Goal: Transaction & Acquisition: Purchase product/service

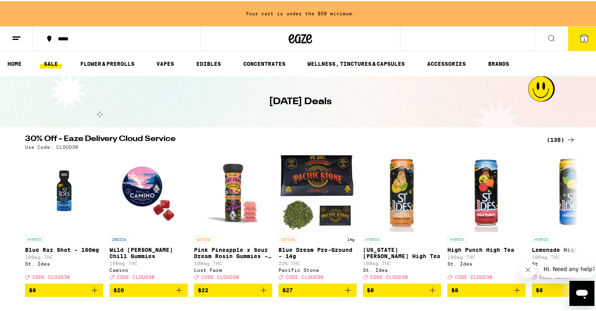
click at [56, 65] on link "SALE" at bounding box center [51, 62] width 22 height 9
click at [548, 140] on div "(135)" at bounding box center [561, 138] width 29 height 9
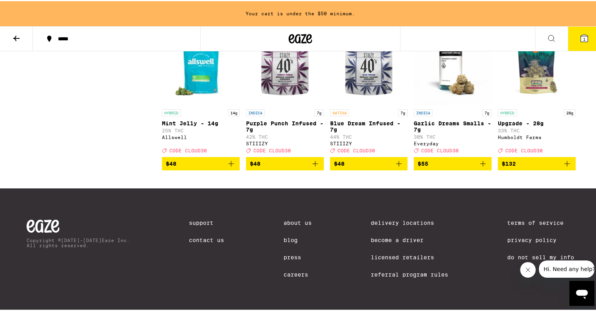
scroll to position [3974, 0]
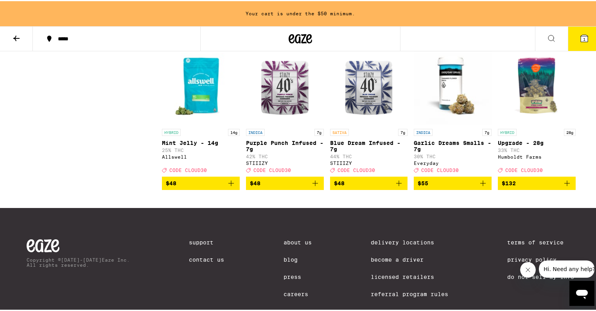
click at [230, 187] on icon "Add to bag" at bounding box center [230, 181] width 9 height 9
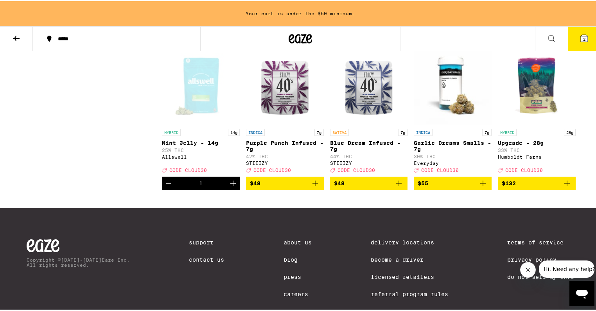
scroll to position [3949, 0]
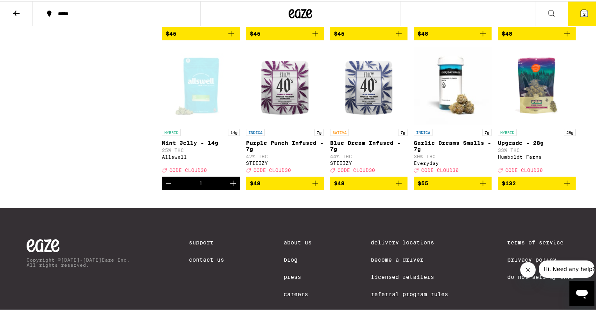
click at [553, 7] on button at bounding box center [551, 12] width 33 height 25
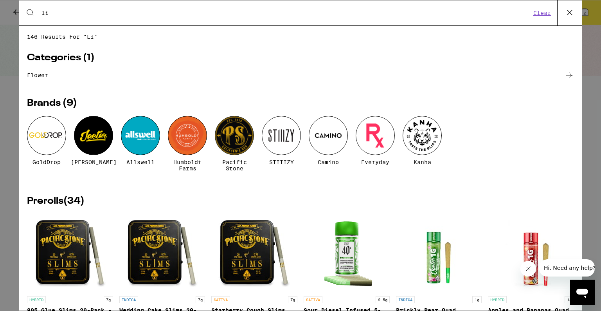
type input "l"
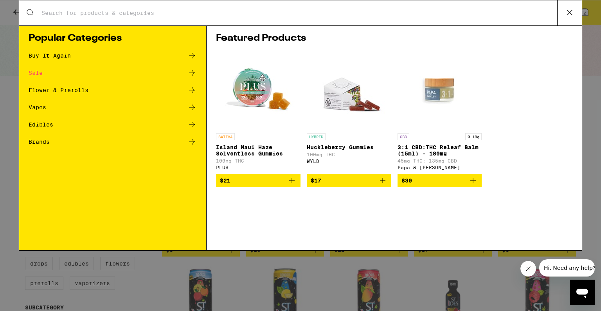
click at [13, 106] on div "Search for Products Popular Categories Buy It Again Sale Flower & Prerolls Vape…" at bounding box center [300, 155] width 601 height 311
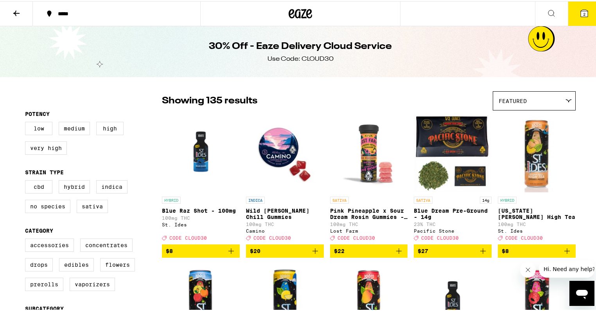
drag, startPoint x: 593, startPoint y: 5, endPoint x: 590, endPoint y: 8, distance: 4.4
click at [593, 5] on button "2" at bounding box center [584, 12] width 33 height 24
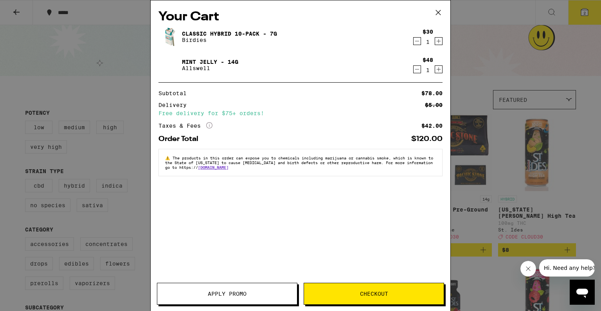
click at [417, 42] on icon "Decrement" at bounding box center [416, 40] width 7 height 9
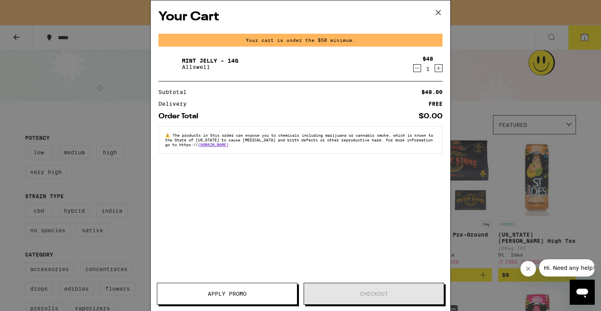
click at [57, 58] on div "Your Cart Your cart is under the $50 minimum. Mint Jelly - 14g Allswell $48 1 S…" at bounding box center [300, 155] width 601 height 311
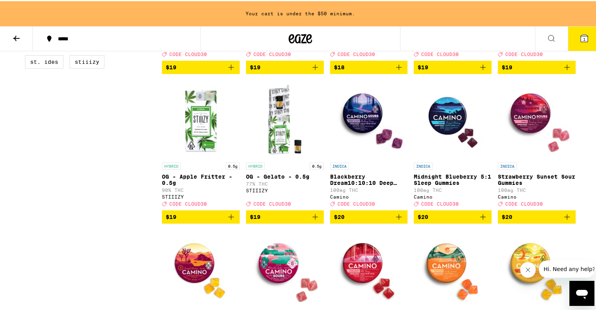
scroll to position [438, 0]
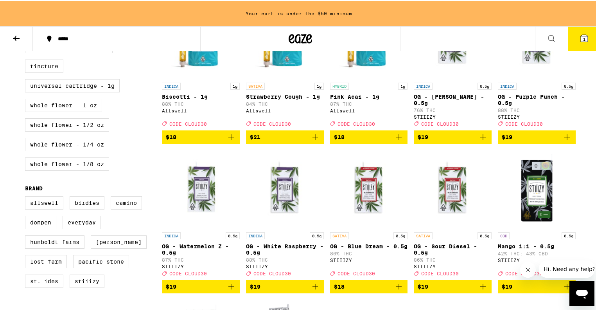
click at [300, 42] on icon at bounding box center [301, 37] width 12 height 9
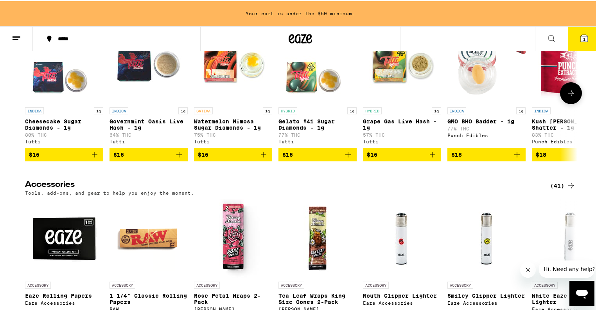
scroll to position [3504, 0]
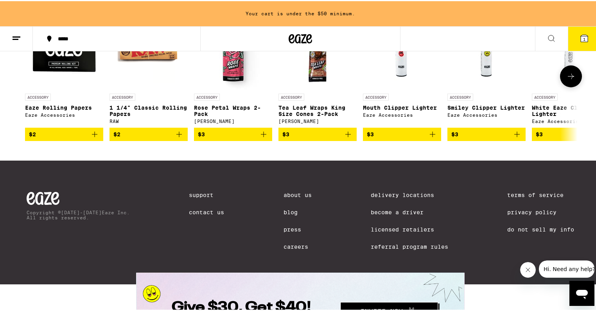
click at [571, 80] on icon at bounding box center [570, 74] width 9 height 9
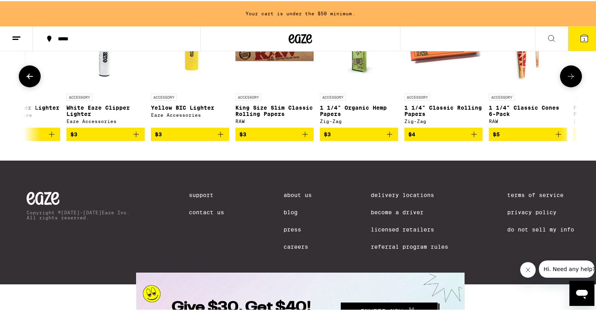
click at [571, 80] on icon at bounding box center [570, 74] width 9 height 9
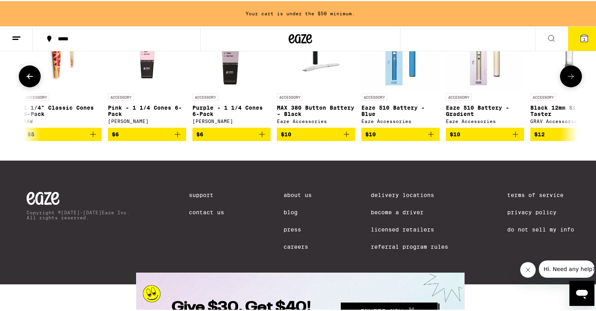
click at [571, 80] on icon at bounding box center [570, 74] width 9 height 9
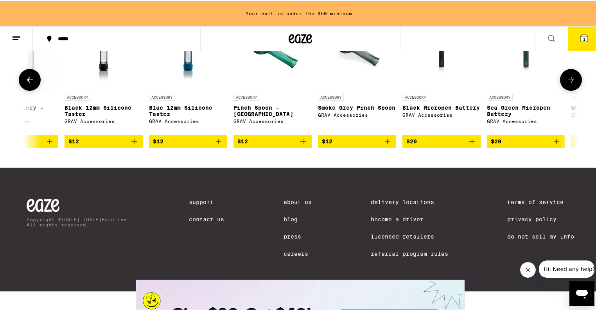
scroll to position [3442, 0]
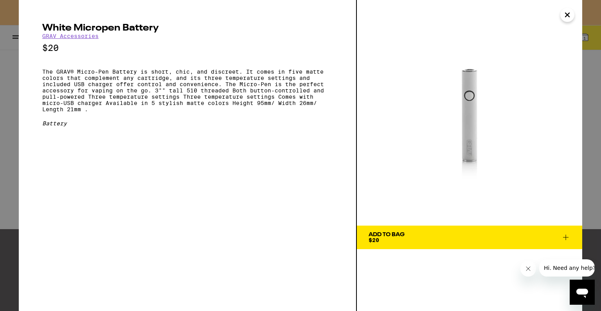
click at [570, 13] on icon "Close" at bounding box center [566, 15] width 9 height 12
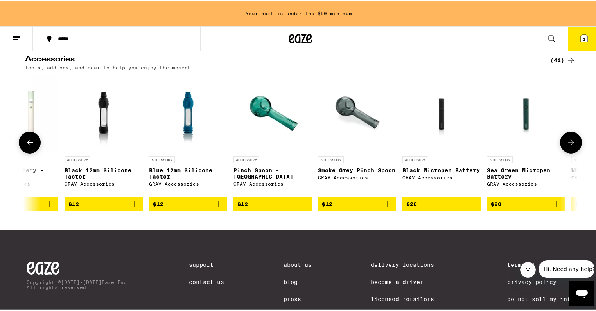
click at [573, 152] on button at bounding box center [571, 141] width 22 height 22
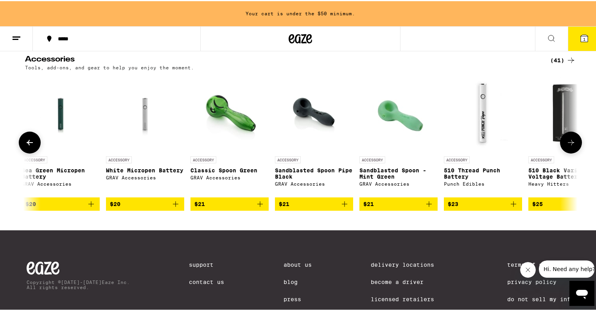
click at [560, 152] on button at bounding box center [571, 141] width 22 height 22
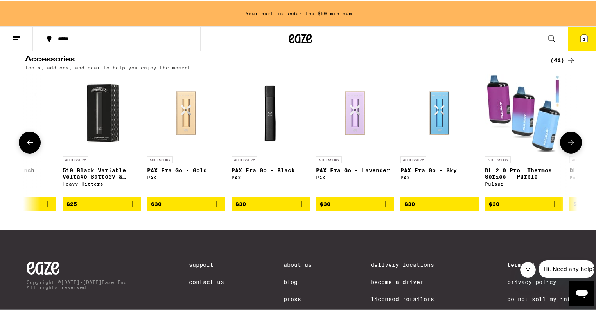
click at [29, 146] on icon at bounding box center [29, 140] width 9 height 9
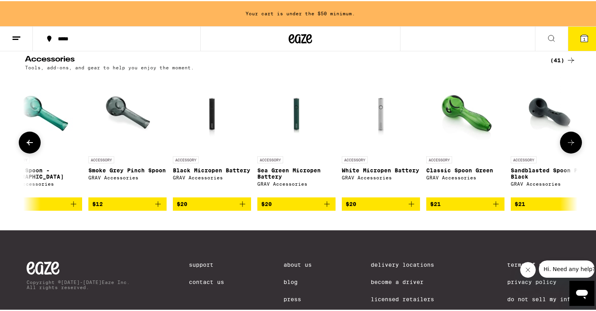
click at [29, 146] on icon at bounding box center [29, 140] width 9 height 9
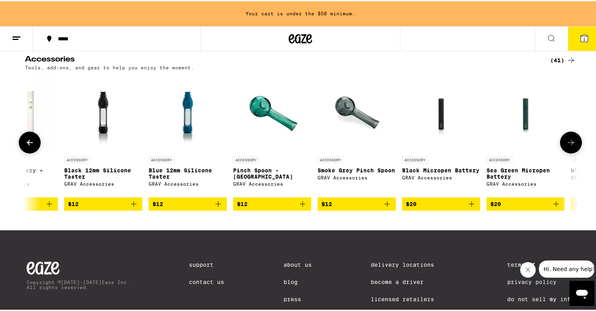
click at [29, 146] on icon at bounding box center [29, 140] width 9 height 9
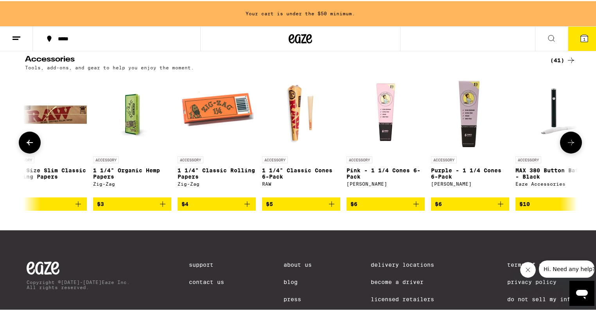
click at [29, 146] on icon at bounding box center [29, 140] width 9 height 9
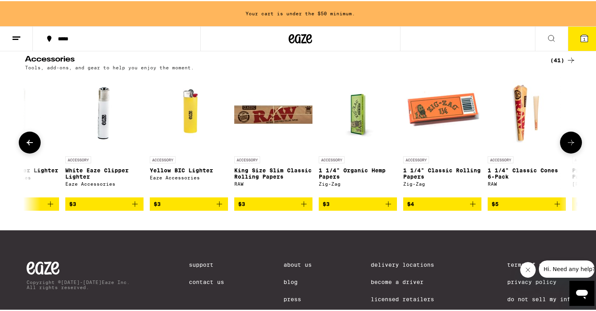
click at [29, 146] on icon at bounding box center [29, 140] width 9 height 9
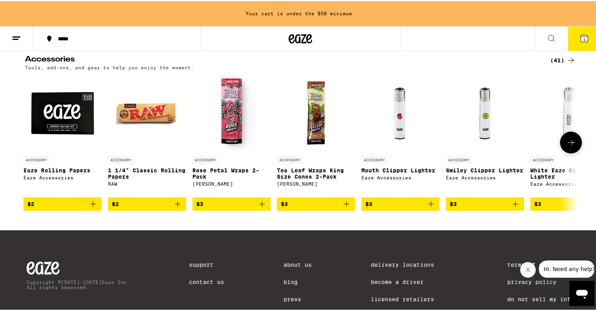
click at [566, 146] on icon at bounding box center [570, 140] width 9 height 9
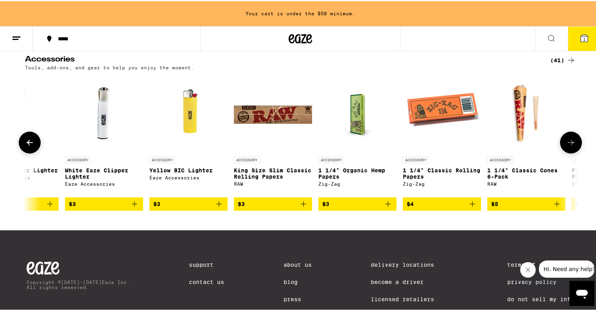
click at [219, 207] on icon "Add to bag" at bounding box center [218, 202] width 9 height 9
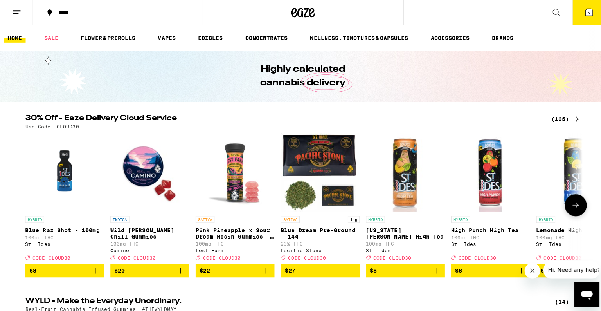
scroll to position [188, 0]
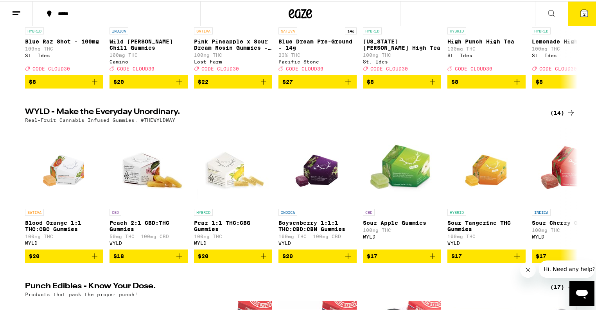
click at [569, 9] on button "2" at bounding box center [584, 12] width 33 height 24
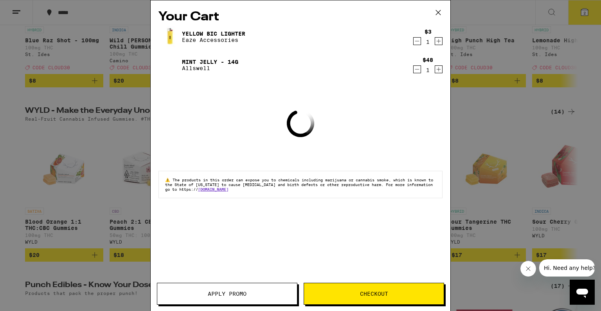
click at [378, 291] on span "Checkout" at bounding box center [374, 293] width 28 height 5
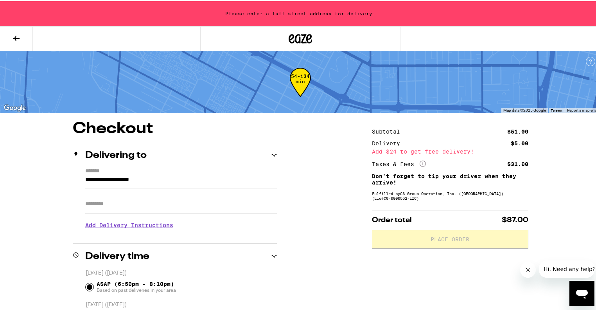
click at [81, 179] on div "**********" at bounding box center [175, 200] width 204 height 67
click at [82, 178] on div "**********" at bounding box center [175, 200] width 204 height 67
click at [85, 176] on input "**********" at bounding box center [181, 180] width 192 height 13
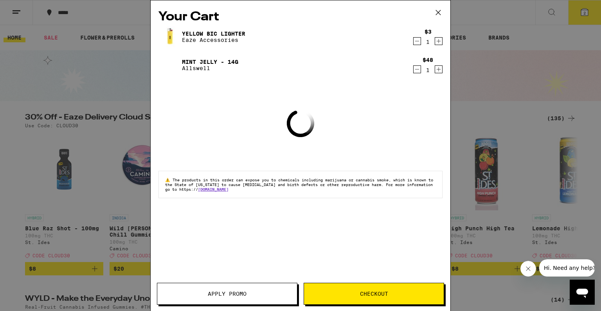
click at [221, 292] on span "Apply Promo" at bounding box center [227, 293] width 39 height 5
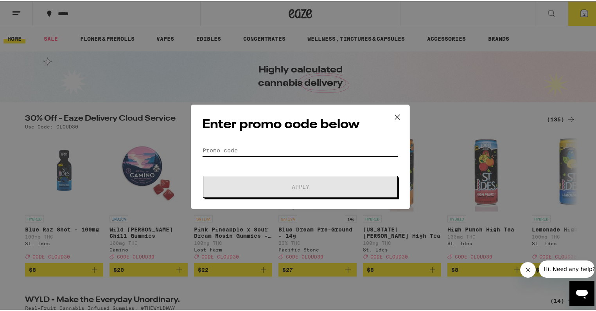
click at [272, 149] on input "Promo Code" at bounding box center [300, 149] width 196 height 12
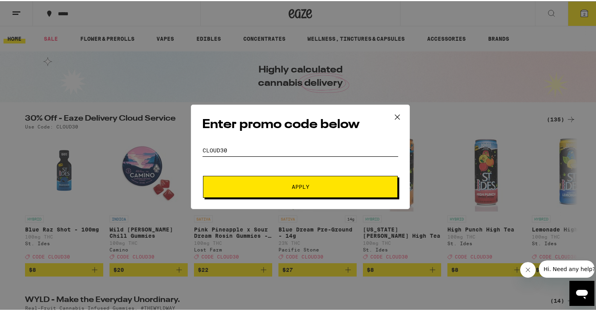
type input "CLOUD30"
click at [307, 175] on button "Apply" at bounding box center [300, 185] width 195 height 22
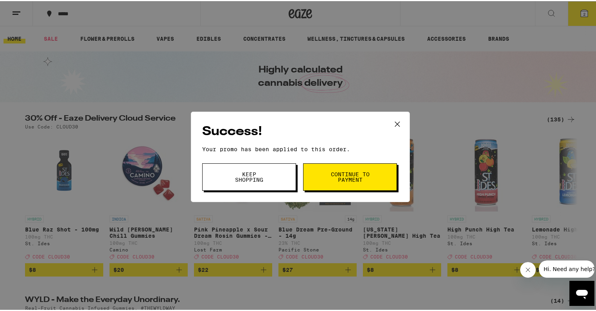
click at [321, 182] on button "Continue to payment" at bounding box center [350, 175] width 94 height 27
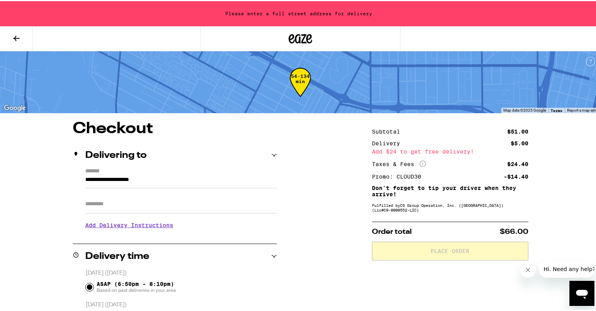
click at [85, 181] on input "**********" at bounding box center [181, 180] width 192 height 13
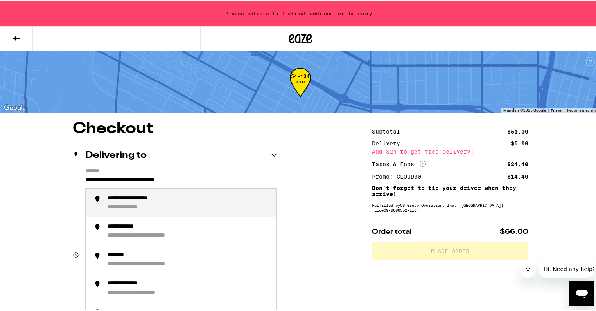
click at [152, 196] on div "**********" at bounding box center [145, 197] width 75 height 7
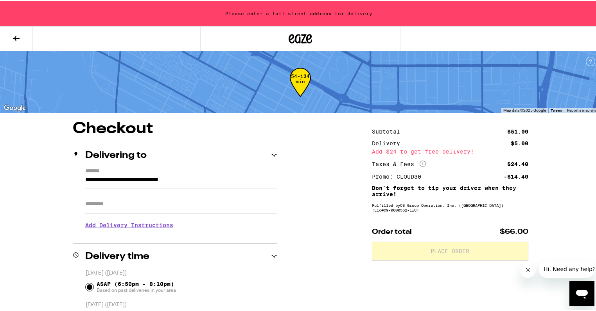
type input "**********"
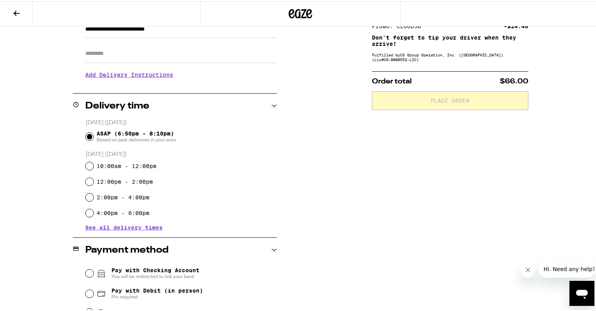
scroll to position [224, 0]
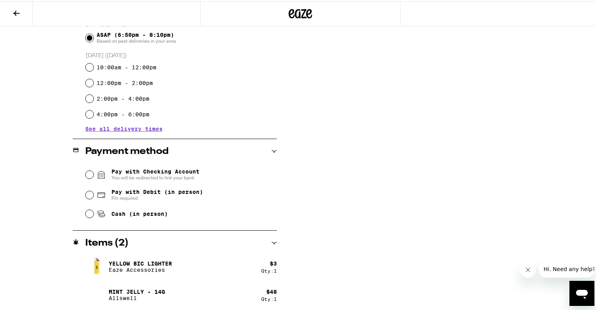
click at [136, 213] on span "Cash (in person)" at bounding box center [139, 212] width 56 height 6
click at [90, 173] on input "Pay with Checking Account You will be redirected to link your bank" at bounding box center [90, 173] width 8 height 8
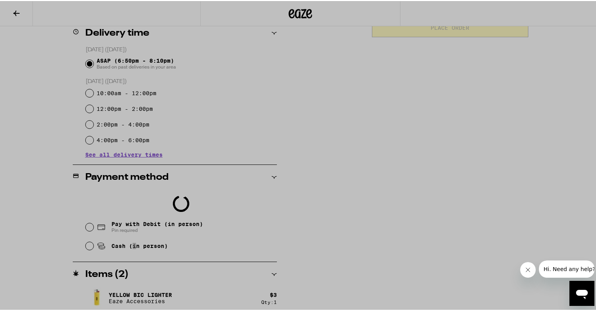
scroll to position [3, 0]
click at [418, 102] on div at bounding box center [300, 155] width 601 height 311
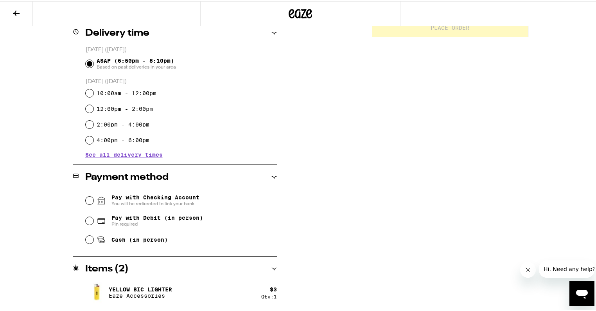
click at [127, 241] on span "Cash (in person)" at bounding box center [139, 238] width 56 height 6
click at [93, 241] on input "Cash (in person)" at bounding box center [90, 238] width 8 height 8
radio input "true"
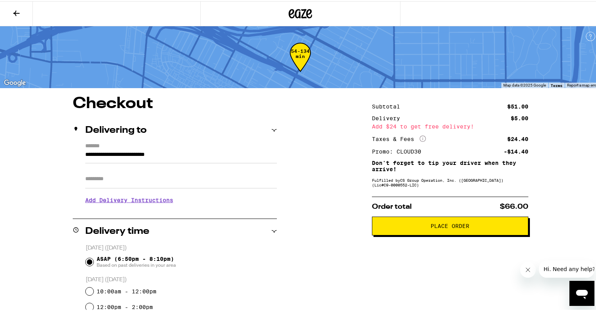
click at [426, 222] on span "Place Order" at bounding box center [450, 224] width 143 height 5
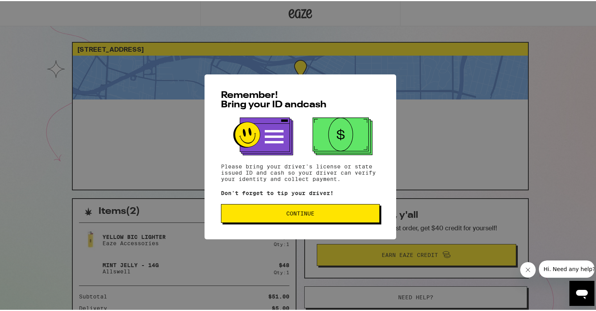
click at [356, 221] on button "Continue" at bounding box center [300, 212] width 159 height 19
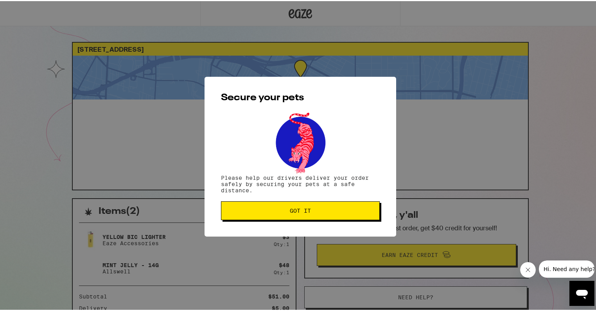
click at [307, 214] on button "Got it" at bounding box center [300, 209] width 159 height 19
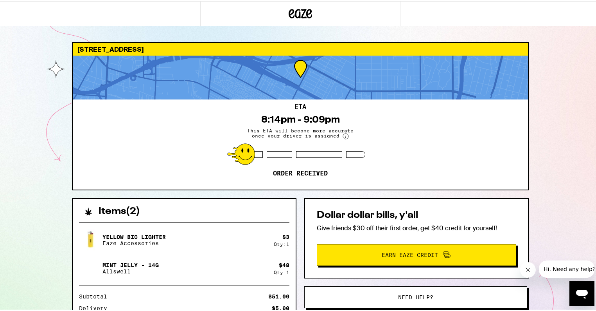
drag, startPoint x: 540, startPoint y: 153, endPoint x: 513, endPoint y: 92, distance: 66.6
click at [538, 151] on div "3347 E 7th St Los Angeles 90023 ETA 8:14pm - 9:09pm This ETA will become more a…" at bounding box center [300, 213] width 601 height 426
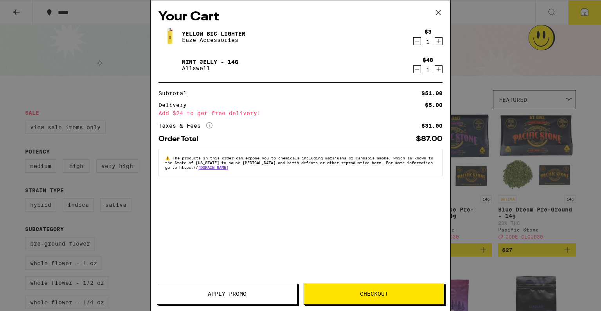
click at [444, 11] on button at bounding box center [438, 12] width 24 height 25
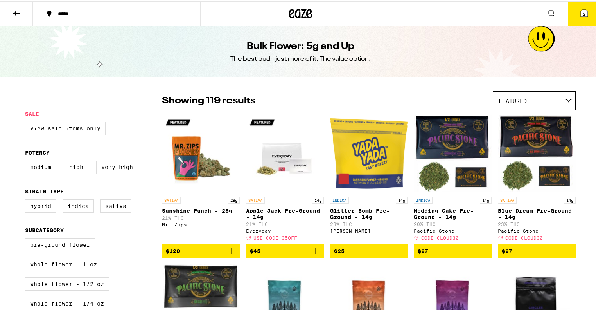
click at [13, 11] on icon at bounding box center [16, 11] width 9 height 9
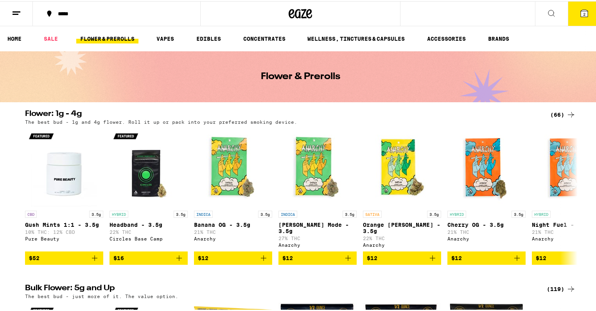
click at [17, 16] on icon at bounding box center [16, 11] width 9 height 9
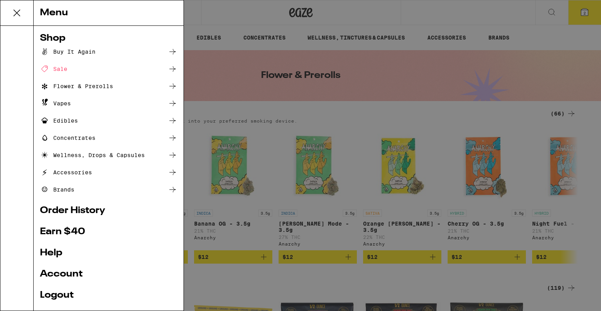
click at [99, 211] on link "Order History" at bounding box center [108, 210] width 137 height 9
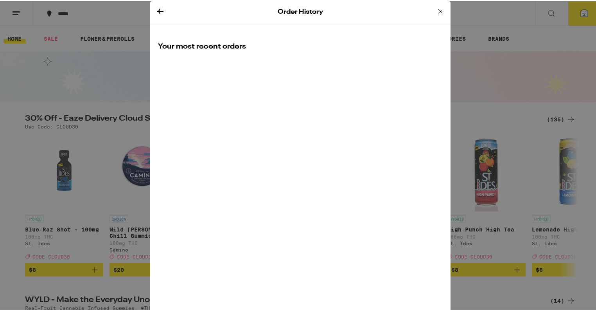
click at [146, 9] on div "Order History Your most recent orders" at bounding box center [300, 155] width 601 height 311
click at [157, 12] on icon at bounding box center [160, 9] width 9 height 9
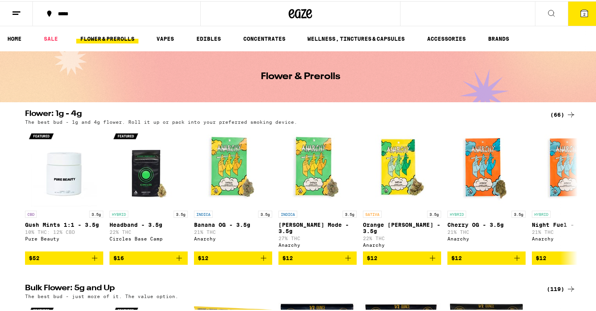
click at [6, 13] on button at bounding box center [16, 12] width 33 height 25
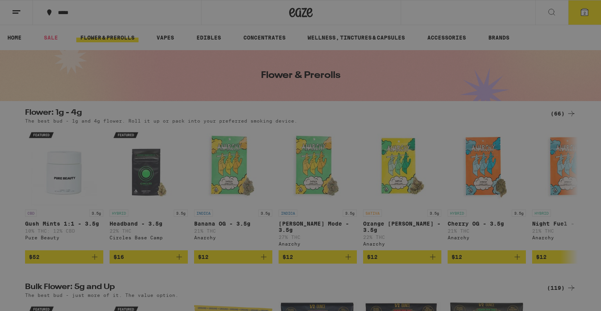
click at [97, 212] on link "Order History" at bounding box center [108, 210] width 137 height 9
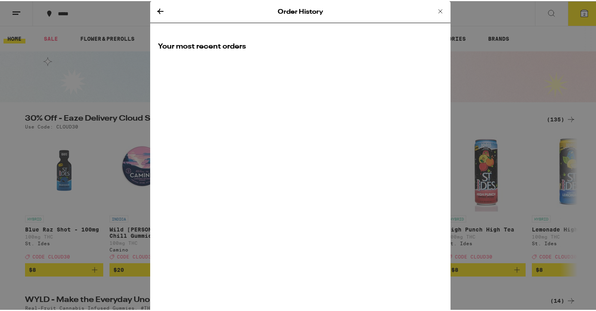
click at [360, 28] on div "Order History Your most recent orders" at bounding box center [300, 155] width 300 height 311
click at [348, 24] on div "Order History Your most recent orders" at bounding box center [300, 155] width 300 height 311
drag, startPoint x: 340, startPoint y: 20, endPoint x: 444, endPoint y: 5, distance: 105.0
click at [406, 8] on div "Order History" at bounding box center [300, 11] width 300 height 22
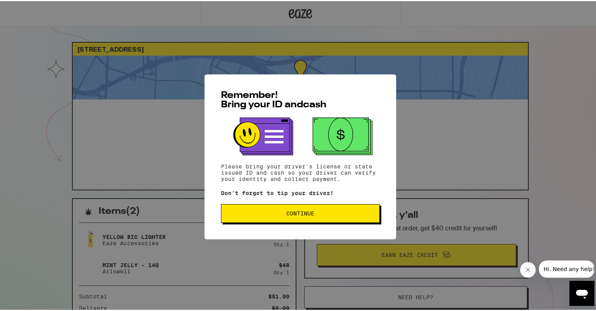
click at [328, 218] on button "Continue" at bounding box center [300, 212] width 159 height 19
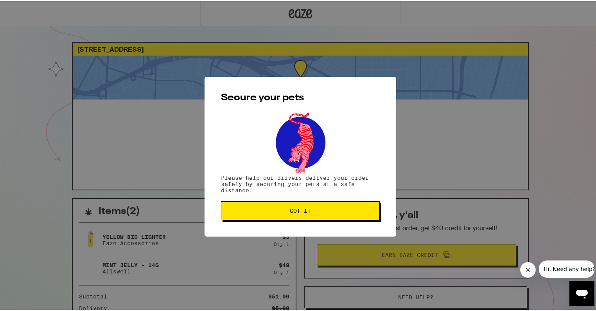
click at [318, 206] on button "Got it" at bounding box center [300, 209] width 159 height 19
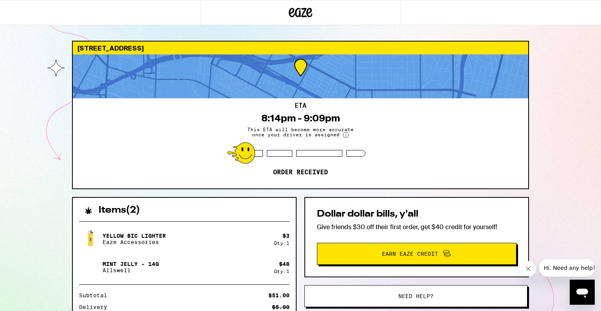
click at [203, 85] on div at bounding box center [300, 76] width 455 height 44
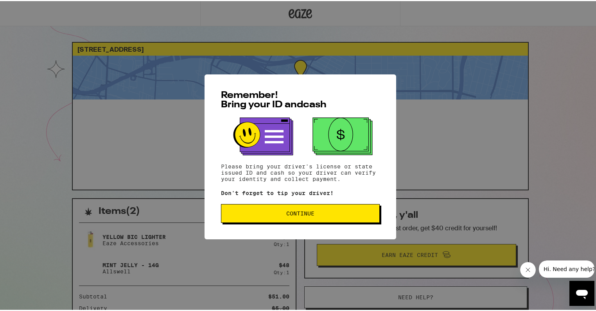
click at [293, 222] on div "Remember! Bring your ID and cash Please bring your driver's license or state is…" at bounding box center [301, 155] width 192 height 165
click at [296, 215] on span "Continue" at bounding box center [300, 211] width 28 height 5
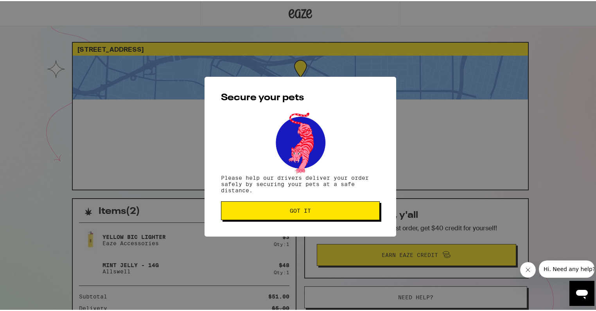
click at [295, 216] on button "Got it" at bounding box center [300, 209] width 159 height 19
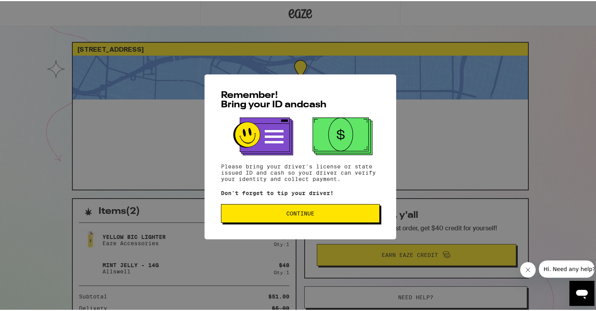
click at [291, 217] on button "Continue" at bounding box center [300, 212] width 159 height 19
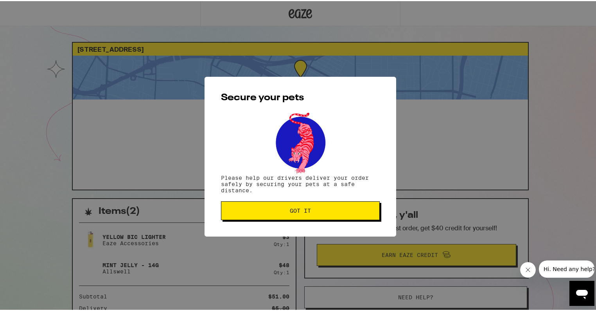
click at [291, 217] on button "Got it" at bounding box center [300, 209] width 159 height 19
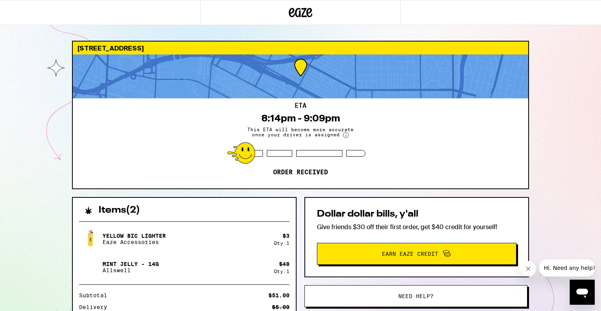
click at [347, 135] on circle at bounding box center [345, 134] width 5 height 5
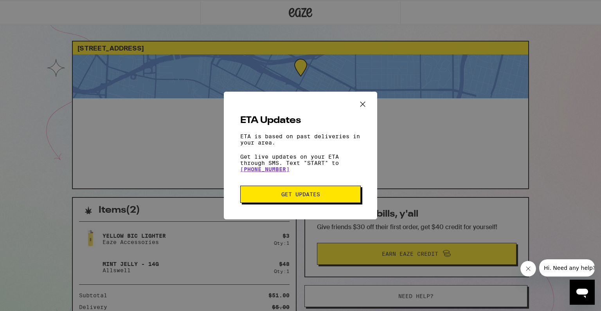
click at [362, 98] on icon "Close ETA information modal" at bounding box center [363, 104] width 12 height 12
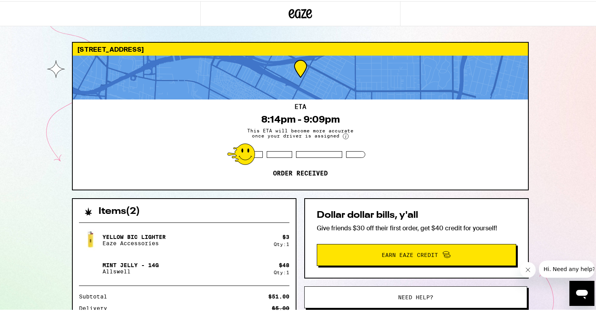
click at [280, 81] on div at bounding box center [300, 76] width 455 height 44
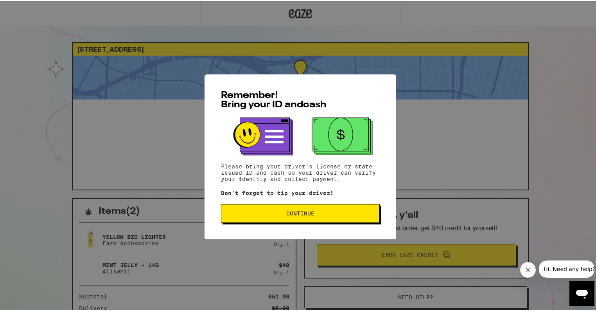
click at [286, 212] on span "Continue" at bounding box center [300, 211] width 28 height 5
click at [255, 221] on div "Remember! Bring your ID and cash Please bring your driver's license or state is…" at bounding box center [301, 155] width 192 height 165
click at [254, 219] on button "Continue" at bounding box center [300, 212] width 159 height 19
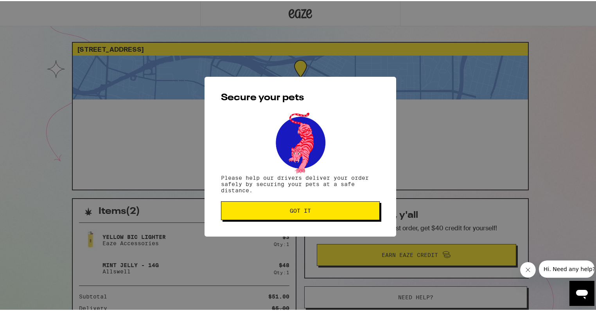
click at [253, 219] on button "Got it" at bounding box center [300, 209] width 159 height 19
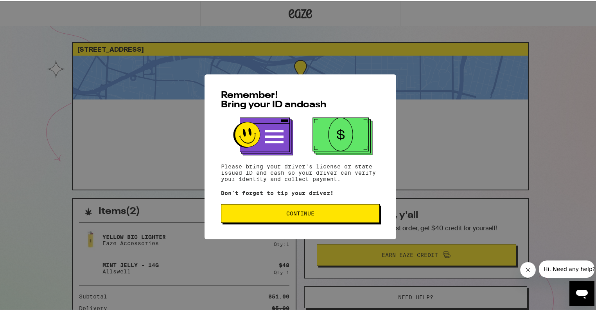
drag, startPoint x: 246, startPoint y: 226, endPoint x: 246, endPoint y: 221, distance: 5.5
click at [245, 226] on div "Remember! Bring your ID and cash Please bring your driver's license or state is…" at bounding box center [301, 155] width 192 height 165
click at [246, 221] on button "Continue" at bounding box center [300, 212] width 159 height 19
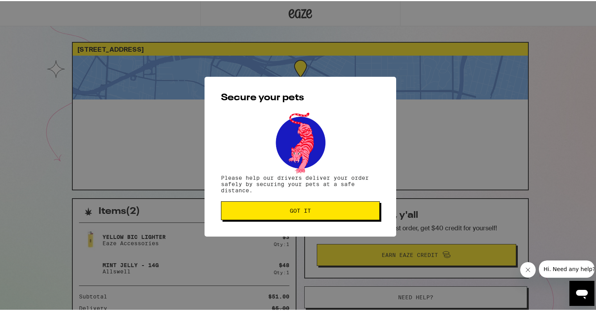
click at [248, 220] on div "Secure your pets Please help our drivers deliver your order safely by securing …" at bounding box center [301, 155] width 192 height 160
click at [260, 215] on button "Got it" at bounding box center [300, 209] width 159 height 19
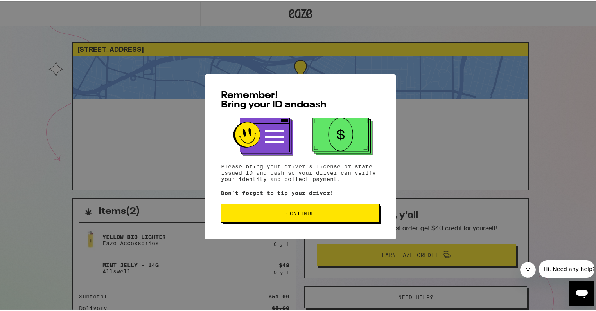
click at [258, 212] on span "Continue" at bounding box center [300, 211] width 145 height 5
click at [291, 223] on div "Remember! Bring your ID and cash Please bring your driver's license or state is…" at bounding box center [301, 155] width 192 height 165
click at [293, 218] on button "Continue" at bounding box center [300, 212] width 159 height 19
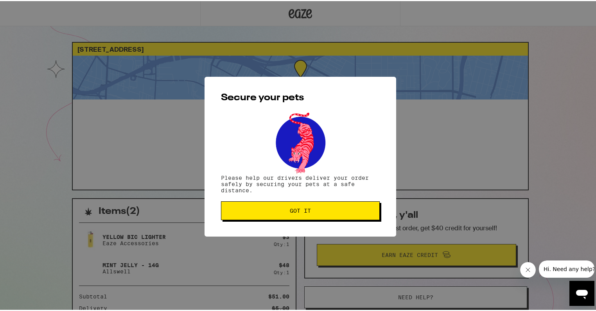
click at [293, 218] on button "Got it" at bounding box center [300, 209] width 159 height 19
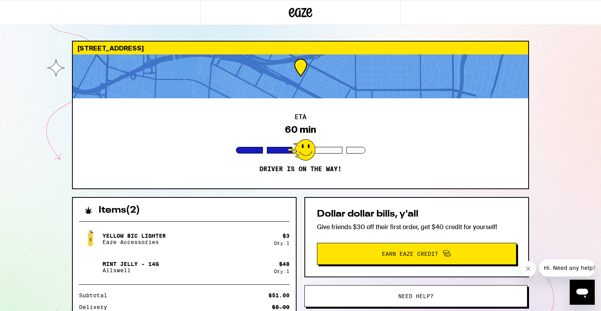
click at [244, 246] on div "Yellow BIC Lighter Eaze Accessories" at bounding box center [176, 239] width 195 height 22
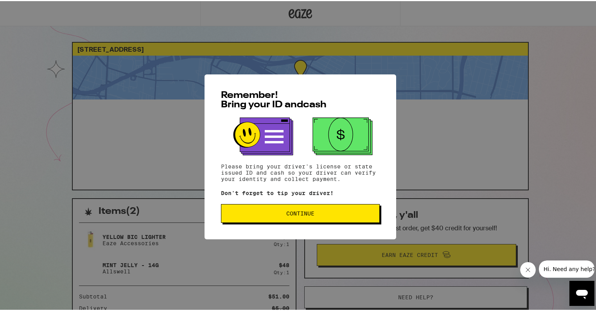
click at [318, 203] on div "Remember! Bring your ID and cash Please bring your driver's license or state is…" at bounding box center [301, 155] width 192 height 165
click at [314, 207] on button "Continue" at bounding box center [300, 212] width 159 height 19
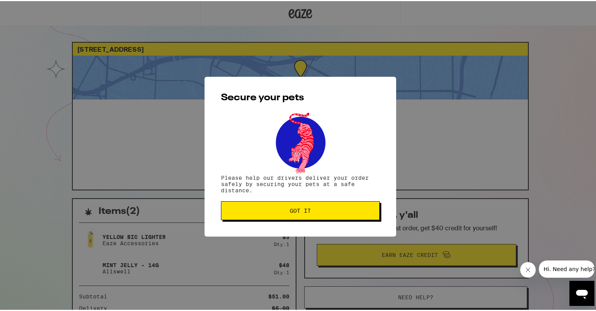
click at [314, 209] on span "Got it" at bounding box center [300, 209] width 145 height 5
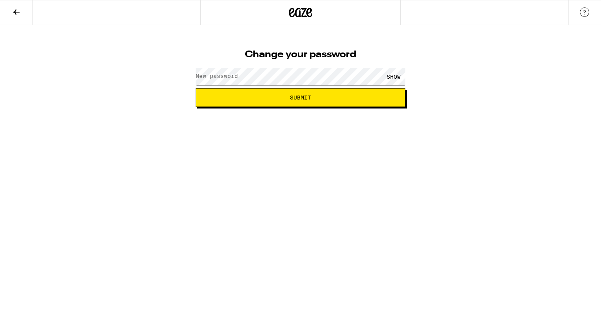
click at [395, 79] on div "SHOW" at bounding box center [393, 77] width 23 height 18
click at [314, 91] on button "Submit" at bounding box center [301, 97] width 210 height 19
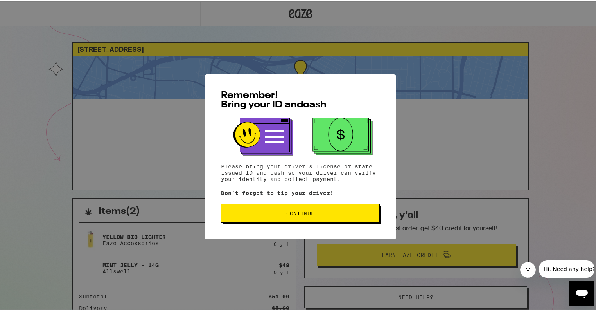
click at [296, 210] on button "Continue" at bounding box center [300, 212] width 159 height 19
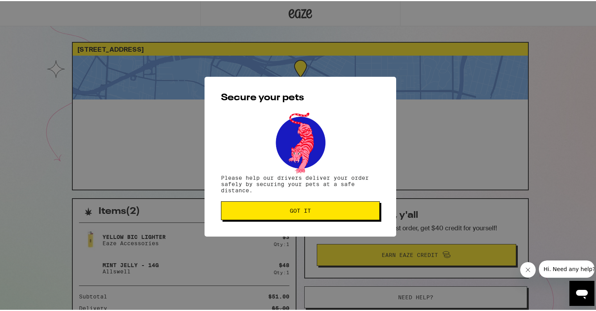
click at [296, 210] on span "Got it" at bounding box center [300, 209] width 21 height 5
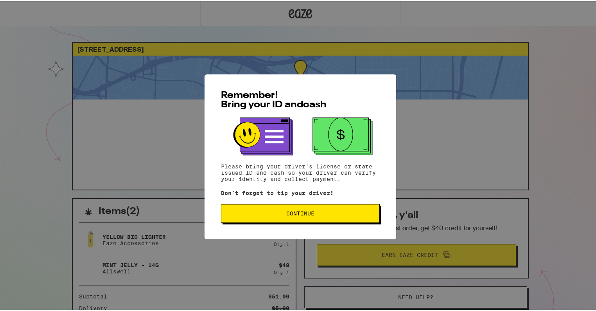
click at [248, 221] on button "Continue" at bounding box center [300, 212] width 159 height 19
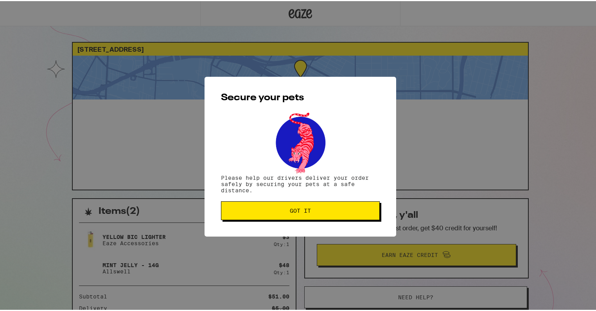
drag, startPoint x: 249, startPoint y: 224, endPoint x: 250, endPoint y: 217, distance: 7.2
click at [250, 217] on div "Secure your pets Please help our drivers deliver your order safely by securing …" at bounding box center [301, 155] width 192 height 160
click at [253, 202] on button "Got it" at bounding box center [300, 209] width 159 height 19
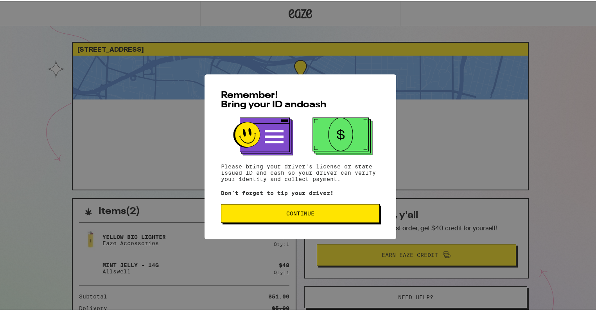
click at [252, 214] on span "Continue" at bounding box center [300, 211] width 145 height 5
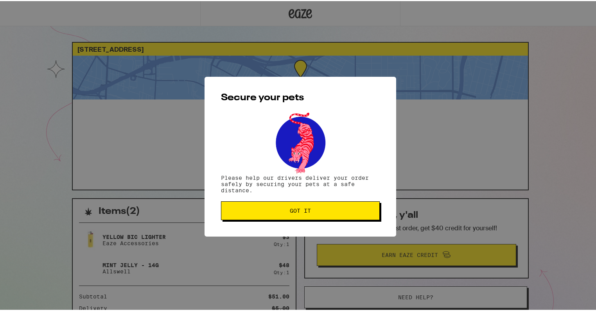
click at [251, 214] on button "Got it" at bounding box center [300, 209] width 159 height 19
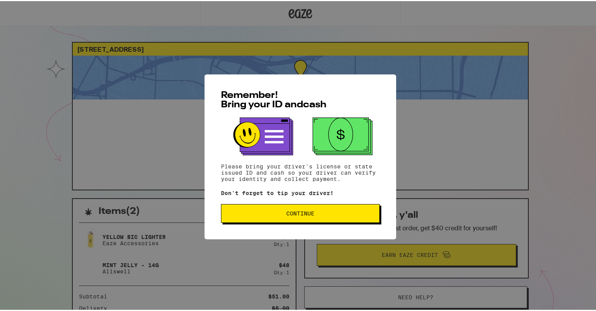
click at [277, 221] on button "Continue" at bounding box center [300, 212] width 159 height 19
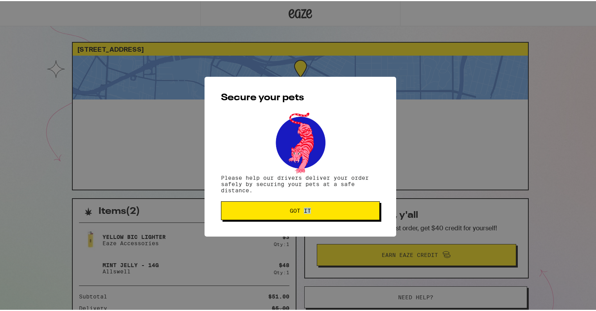
click at [277, 221] on div "Secure your pets Please help our drivers deliver your order safely by securing …" at bounding box center [301, 155] width 192 height 160
click at [277, 212] on span "Got it" at bounding box center [300, 209] width 145 height 5
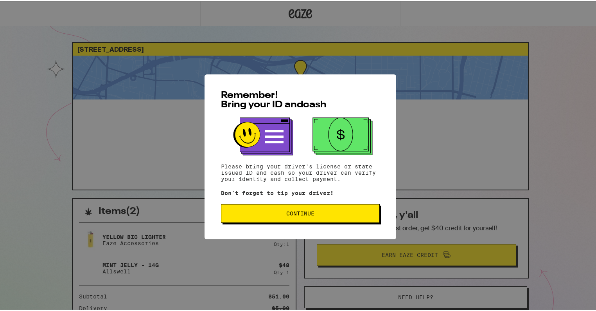
click at [224, 195] on p "Don't forget to tip your driver!" at bounding box center [300, 192] width 159 height 6
click at [236, 213] on button "Continue" at bounding box center [300, 212] width 159 height 19
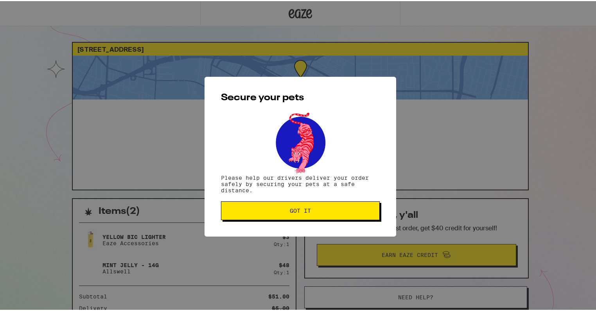
click at [236, 212] on span "Got it" at bounding box center [300, 209] width 145 height 5
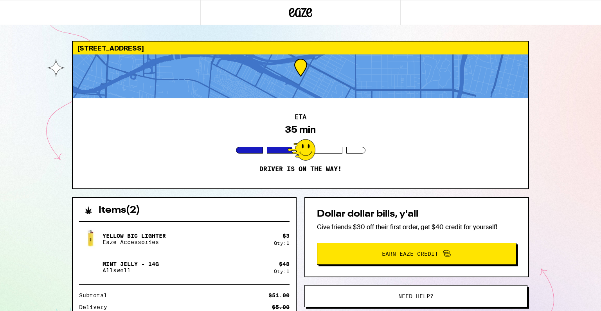
drag, startPoint x: 515, startPoint y: 114, endPoint x: 318, endPoint y: 195, distance: 213.5
click at [507, 124] on div "ETA 35 min Driver is on the way!" at bounding box center [300, 143] width 455 height 90
drag, startPoint x: 70, startPoint y: 124, endPoint x: 47, endPoint y: 120, distance: 23.4
click at [65, 123] on div "[STREET_ADDRESS] ETA 35 min Driver is on the way! Items ( 2 ) Yellow BIC Lighte…" at bounding box center [300, 213] width 601 height 426
click at [45, 119] on div "[STREET_ADDRESS] ETA 35 min Driver is on the way! Items ( 2 ) Yellow BIC Lighte…" at bounding box center [300, 213] width 601 height 426
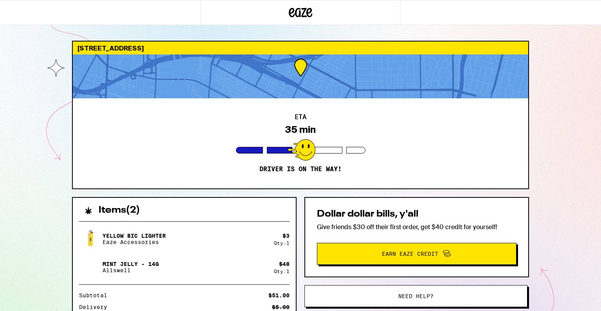
click at [45, 119] on div "[STREET_ADDRESS] ETA 35 min Driver is on the way! Items ( 2 ) Yellow BIC Lighte…" at bounding box center [300, 213] width 601 height 426
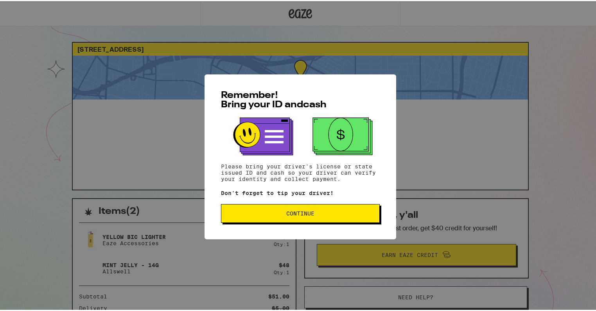
click at [257, 205] on div "Remember! Bring your ID and cash Please bring your driver's license or state is…" at bounding box center [301, 155] width 192 height 165
click at [260, 210] on button "Continue" at bounding box center [300, 212] width 159 height 19
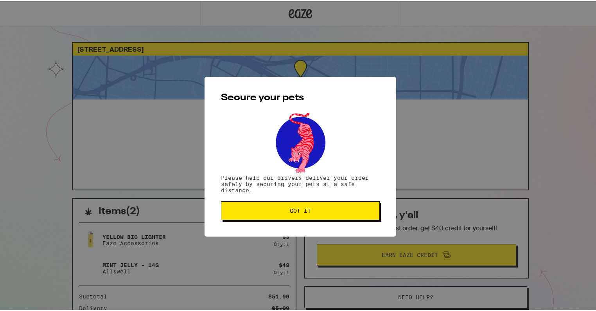
click at [260, 210] on span "Got it" at bounding box center [300, 209] width 145 height 5
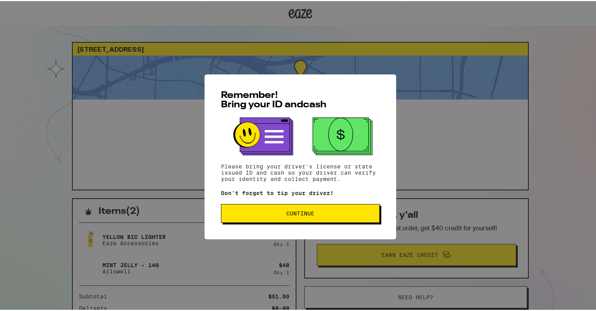
click at [244, 215] on span "Continue" at bounding box center [300, 211] width 145 height 5
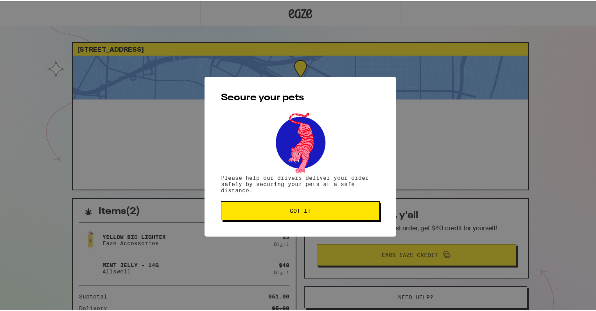
click at [244, 218] on button "Got it" at bounding box center [300, 209] width 159 height 19
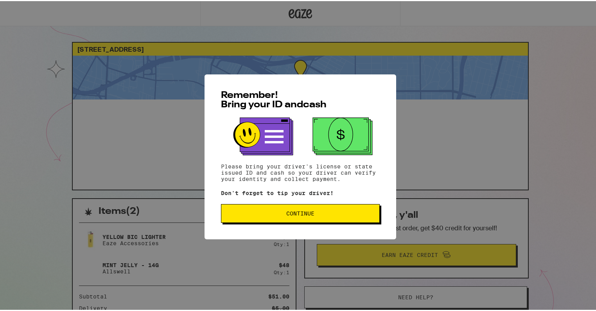
click at [293, 220] on button "Continue" at bounding box center [300, 212] width 159 height 19
click at [293, 220] on div "Remember! Bring your ID and cash Please bring your driver's license or state is…" at bounding box center [301, 155] width 192 height 165
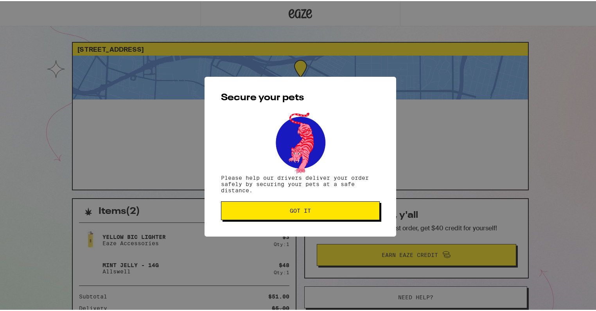
click at [293, 218] on button "Got it" at bounding box center [300, 209] width 159 height 19
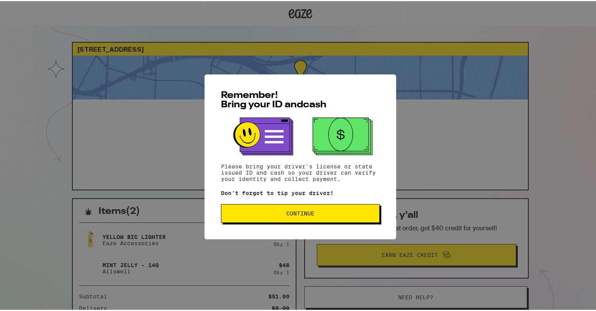
click at [242, 210] on button "Continue" at bounding box center [300, 212] width 159 height 19
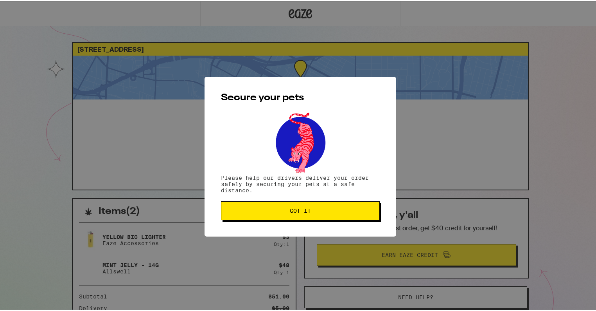
click at [241, 210] on span "Got it" at bounding box center [300, 209] width 145 height 5
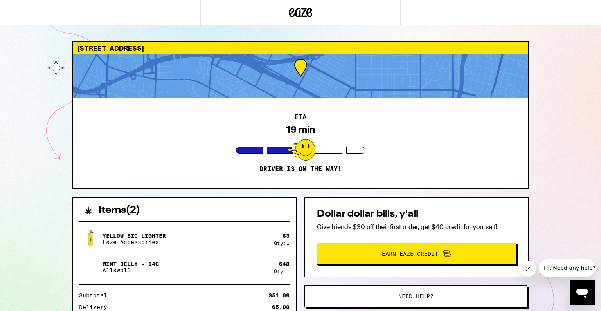
click at [49, 142] on div "[STREET_ADDRESS] ETA 19 min Driver is on the way! Items ( 2 ) Yellow BIC Lighte…" at bounding box center [300, 213] width 601 height 426
click at [19, 117] on div "[STREET_ADDRESS] ETA 17 min Driver is on the way! Items ( 2 ) Yellow BIC Lighte…" at bounding box center [300, 213] width 601 height 426
click at [34, 90] on div "[STREET_ADDRESS] ETA 14 min Driver is on the way! Items ( 2 ) Yellow BIC Lighte…" at bounding box center [300, 213] width 601 height 426
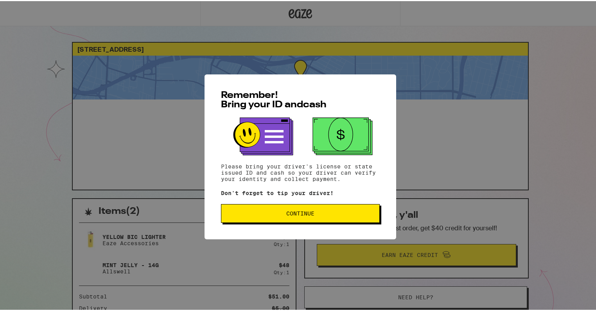
click at [257, 212] on button "Continue" at bounding box center [300, 212] width 159 height 19
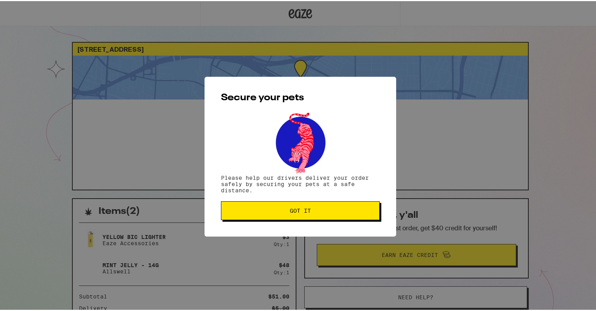
click at [256, 212] on span "Got it" at bounding box center [300, 209] width 145 height 5
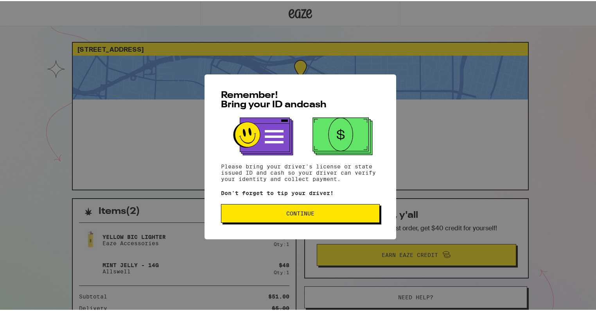
click at [258, 221] on button "Continue" at bounding box center [300, 212] width 159 height 19
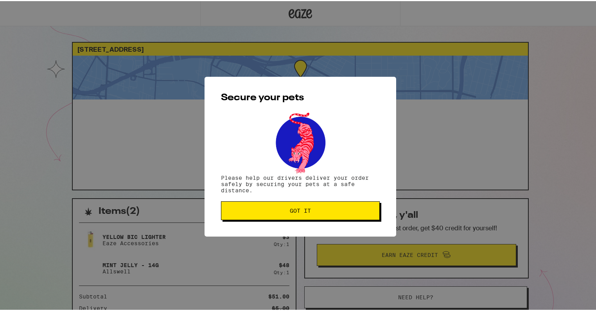
click at [257, 222] on div "Secure your pets Please help our drivers deliver your order safely by securing …" at bounding box center [301, 155] width 192 height 160
click at [259, 217] on button "Got it" at bounding box center [300, 209] width 159 height 19
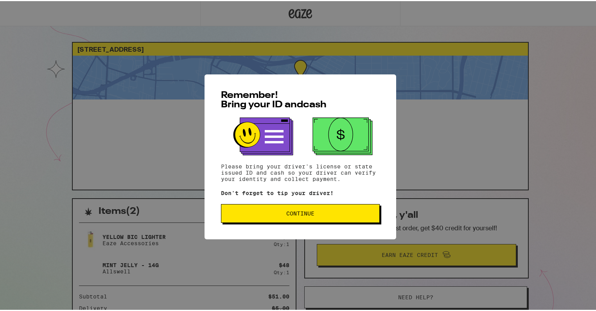
click at [266, 215] on span "Continue" at bounding box center [300, 211] width 145 height 5
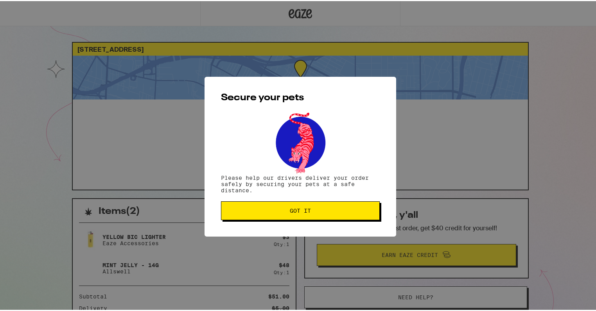
click at [266, 218] on button "Got it" at bounding box center [300, 209] width 159 height 19
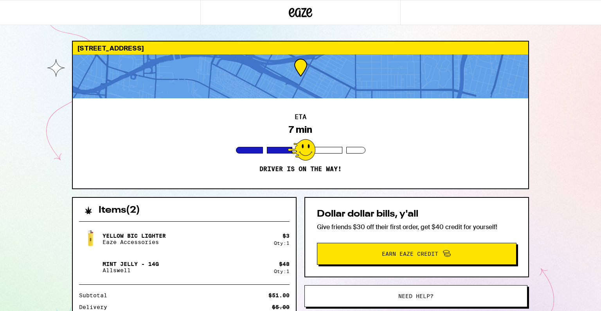
click at [37, 126] on div "[STREET_ADDRESS] ETA 7 min Driver is on the way! Items ( 2 ) Yellow BIC Lighter…" at bounding box center [300, 213] width 601 height 426
click at [0, 46] on div "[STREET_ADDRESS] ETA 7 min Driver is on the way! Items ( 2 ) Yellow BIC Lighter…" at bounding box center [300, 213] width 601 height 426
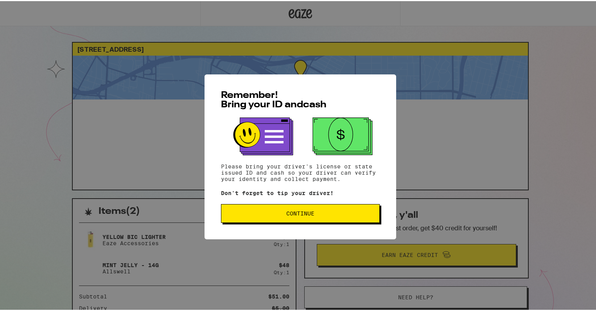
click at [329, 215] on span "Continue" at bounding box center [300, 211] width 145 height 5
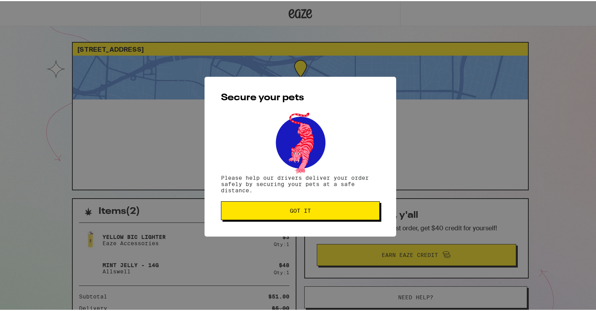
click at [330, 217] on button "Got it" at bounding box center [300, 209] width 159 height 19
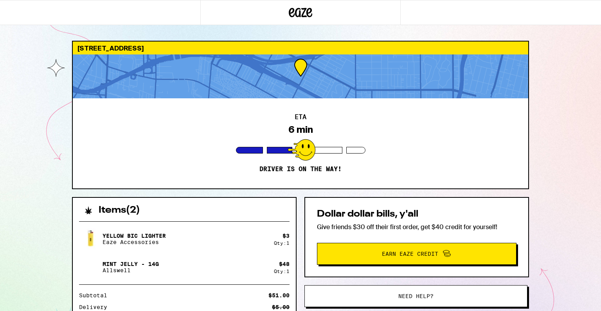
click at [546, 165] on div "3347 E 7th St Los Angeles 90023 ETA 6 min Driver is on the way! Items ( 2 ) Yel…" at bounding box center [300, 213] width 601 height 426
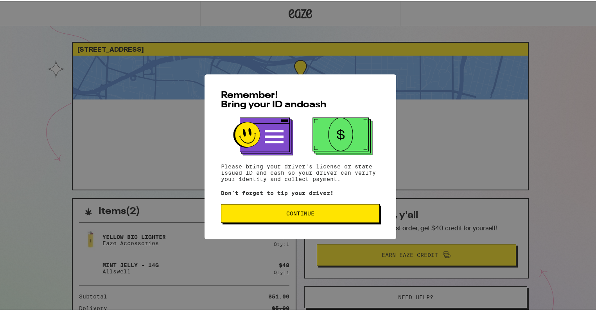
click at [247, 213] on button "Continue" at bounding box center [300, 212] width 159 height 19
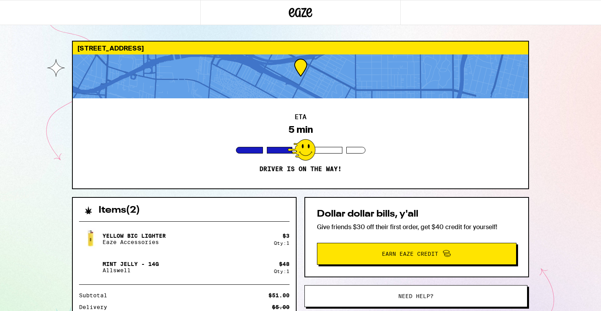
click at [0, 115] on div "[STREET_ADDRESS] ETA 5 min Driver is on the way! Items ( 2 ) Yellow BIC Lighter…" at bounding box center [300, 213] width 601 height 426
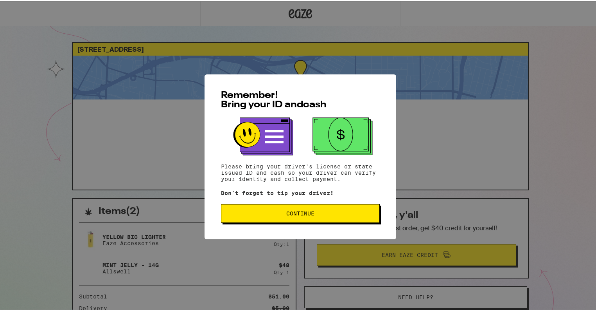
click at [313, 210] on button "Continue" at bounding box center [300, 212] width 159 height 19
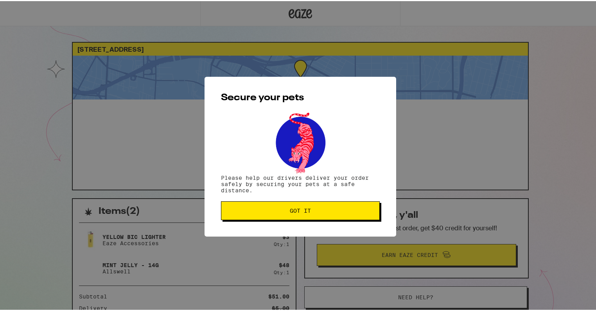
click at [313, 210] on span "Got it" at bounding box center [300, 209] width 145 height 5
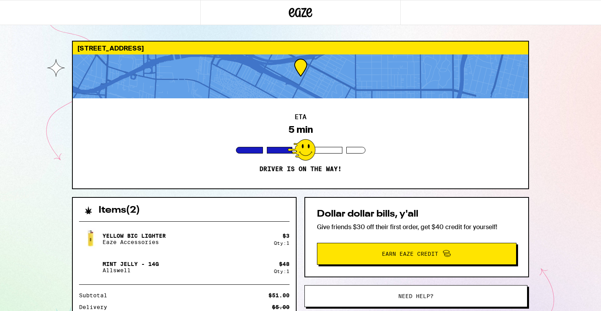
click at [50, 133] on div "3347 E 7th St Los Angeles 90023 ETA 5 min Driver is on the way! Items ( 2 ) Yel…" at bounding box center [300, 213] width 601 height 426
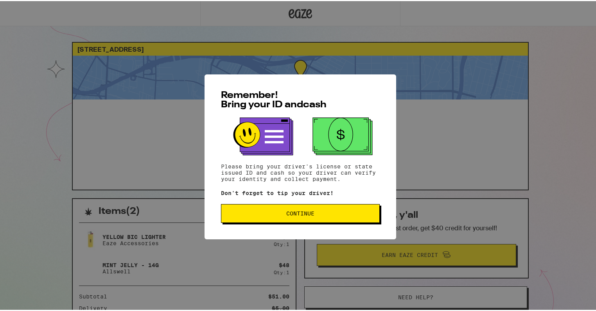
click at [286, 227] on div "Remember! Bring your ID and cash Please bring your driver's license or state is…" at bounding box center [301, 155] width 192 height 165
drag, startPoint x: 286, startPoint y: 227, endPoint x: 295, endPoint y: 207, distance: 22.1
click at [286, 225] on div "Remember! Bring your ID and cash Please bring your driver's license or state is…" at bounding box center [301, 155] width 192 height 165
click at [299, 205] on div "Remember! Bring your ID and cash Please bring your driver's license or state is…" at bounding box center [301, 155] width 192 height 165
click at [300, 221] on button "Continue" at bounding box center [300, 212] width 159 height 19
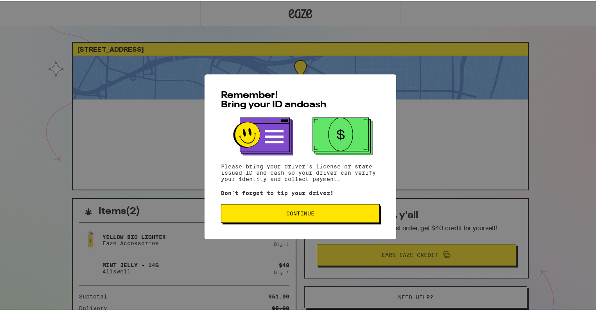
click at [300, 223] on div "Remember! Bring your ID and cash Please bring your driver's license or state is…" at bounding box center [301, 155] width 192 height 165
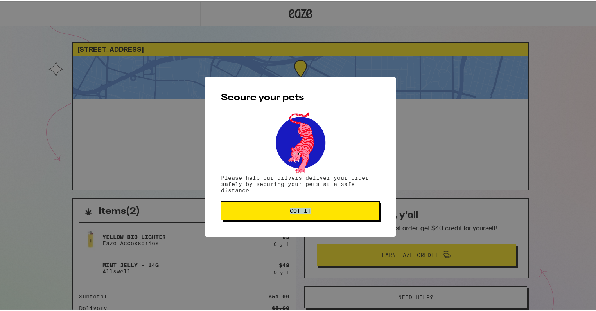
click at [300, 223] on div "Secure your pets Please help our drivers deliver your order safely by securing …" at bounding box center [301, 155] width 192 height 160
click at [301, 212] on span "Got it" at bounding box center [300, 209] width 21 height 5
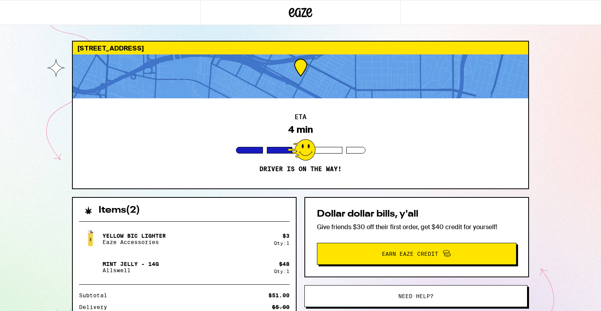
drag, startPoint x: 142, startPoint y: 74, endPoint x: 139, endPoint y: 69, distance: 5.6
click at [141, 73] on div at bounding box center [300, 76] width 455 height 44
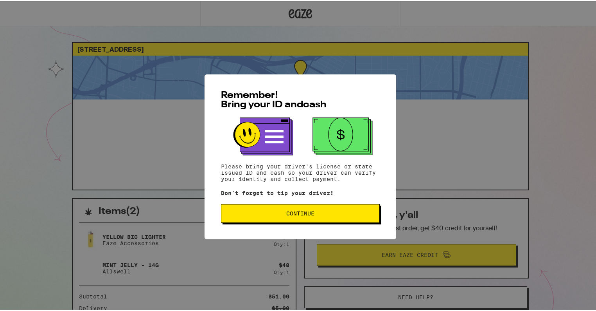
click at [260, 214] on span "Continue" at bounding box center [300, 211] width 145 height 5
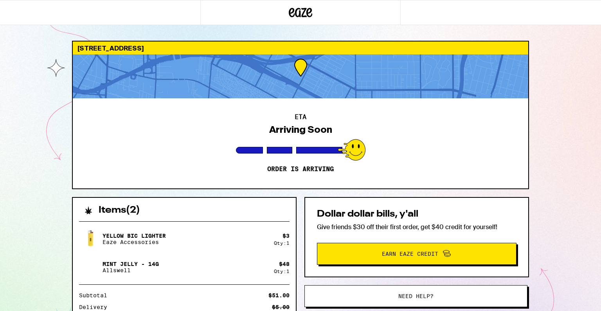
click at [258, 219] on div "Yellow BIC Lighter Eaze Accessories $ 3 Qty: 1 Mint Jelly - 14g Allswell $ 48 Q…" at bounding box center [184, 289] width 223 height 149
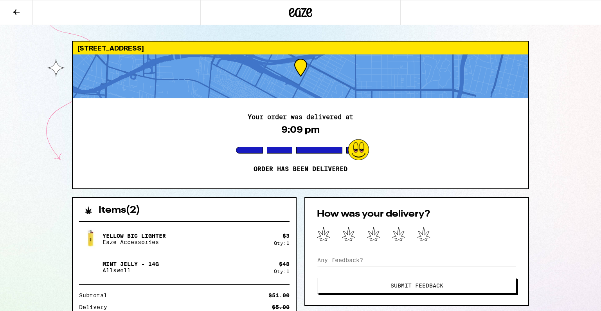
click at [43, 157] on div "[STREET_ADDRESS] Your order was delivered at 9:09 pm Order has been delivered I…" at bounding box center [300, 271] width 601 height 543
